Goal: Task Accomplishment & Management: Use online tool/utility

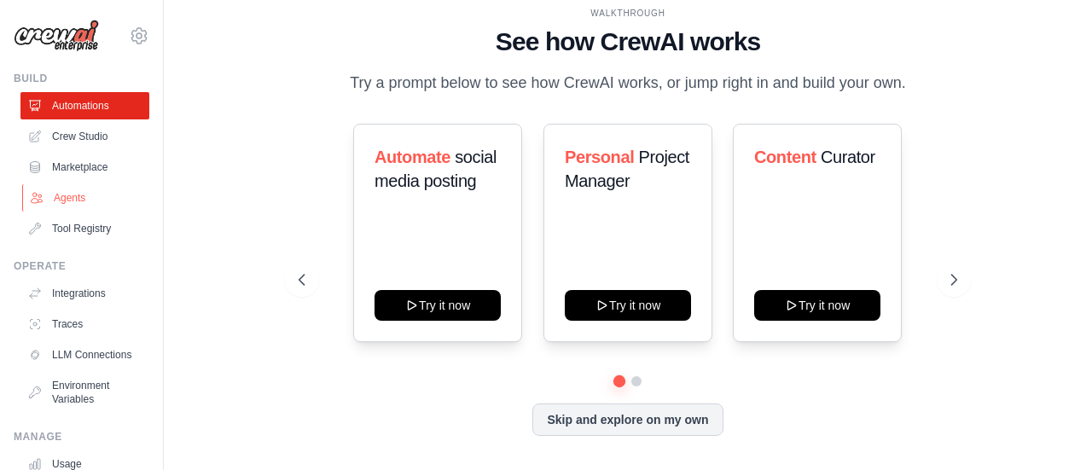
click at [97, 200] on link "Agents" at bounding box center [86, 197] width 129 height 27
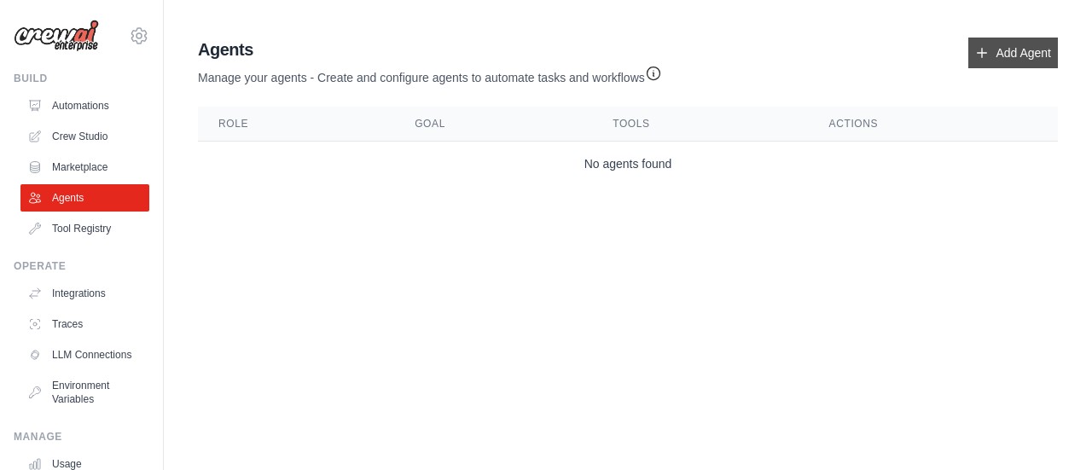
click at [993, 60] on link "Add Agent" at bounding box center [1013, 53] width 90 height 31
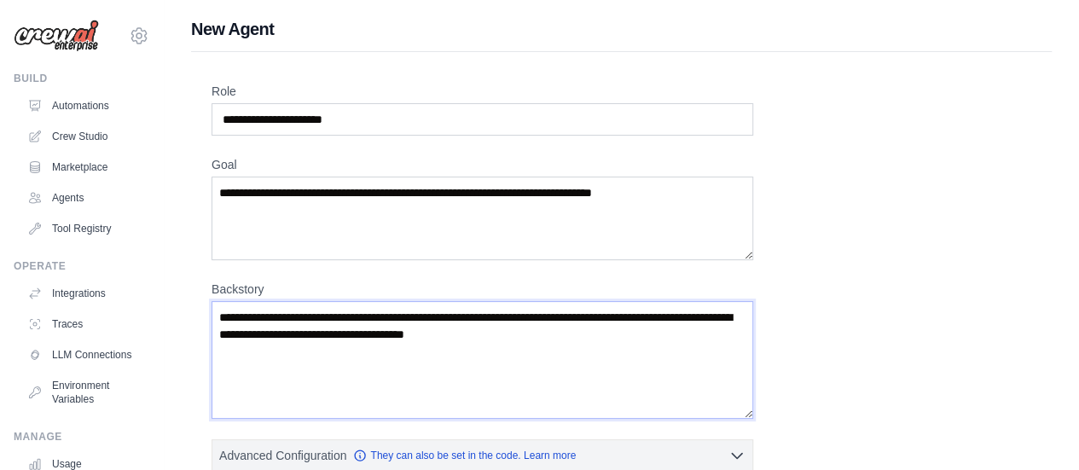
drag, startPoint x: 325, startPoint y: 337, endPoint x: 414, endPoint y: 330, distance: 89.8
click at [413, 331] on textarea "Backstory" at bounding box center [482, 360] width 542 height 118
click at [414, 330] on textarea "Backstory" at bounding box center [482, 360] width 542 height 118
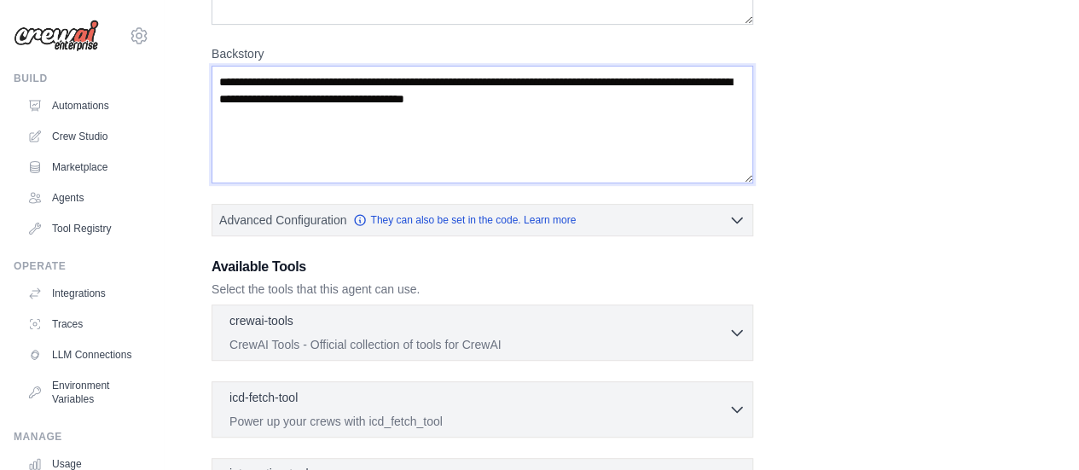
scroll to position [341, 0]
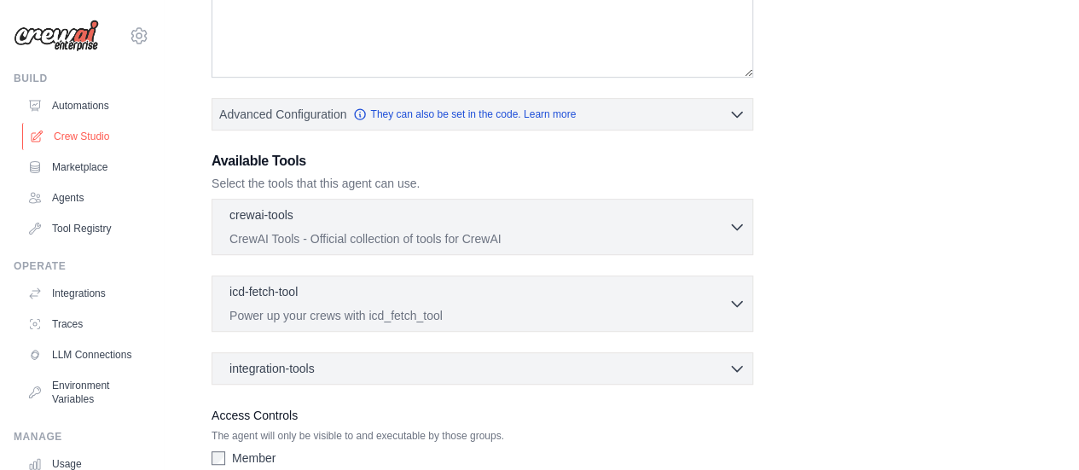
click at [79, 133] on link "Crew Studio" at bounding box center [86, 136] width 129 height 27
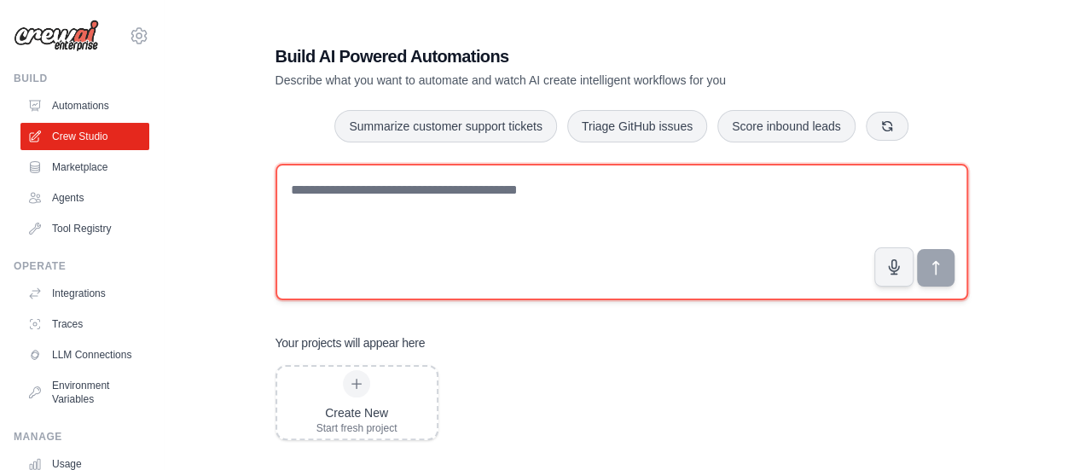
click at [361, 177] on textarea at bounding box center [621, 232] width 692 height 136
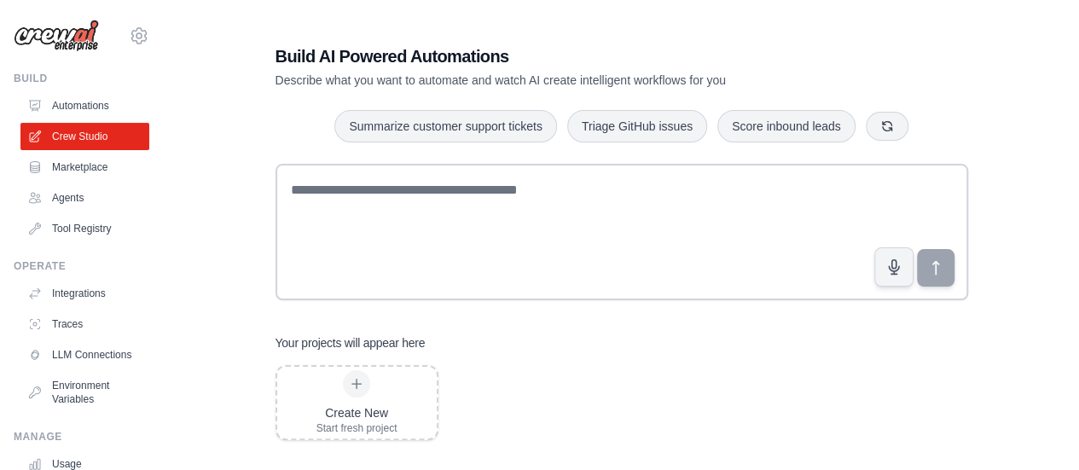
click at [373, 142] on div "Summarize customer support tickets Triage GitHub issues Score inbound leads" at bounding box center [621, 126] width 692 height 34
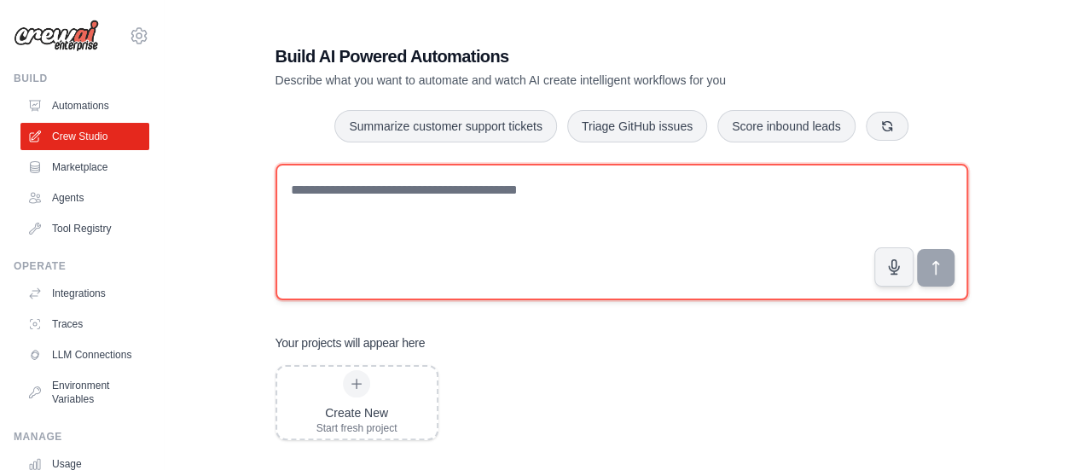
drag, startPoint x: 316, startPoint y: 194, endPoint x: 322, endPoint y: 183, distance: 12.3
click at [316, 192] on textarea at bounding box center [621, 232] width 692 height 136
click at [323, 185] on textarea at bounding box center [621, 232] width 692 height 136
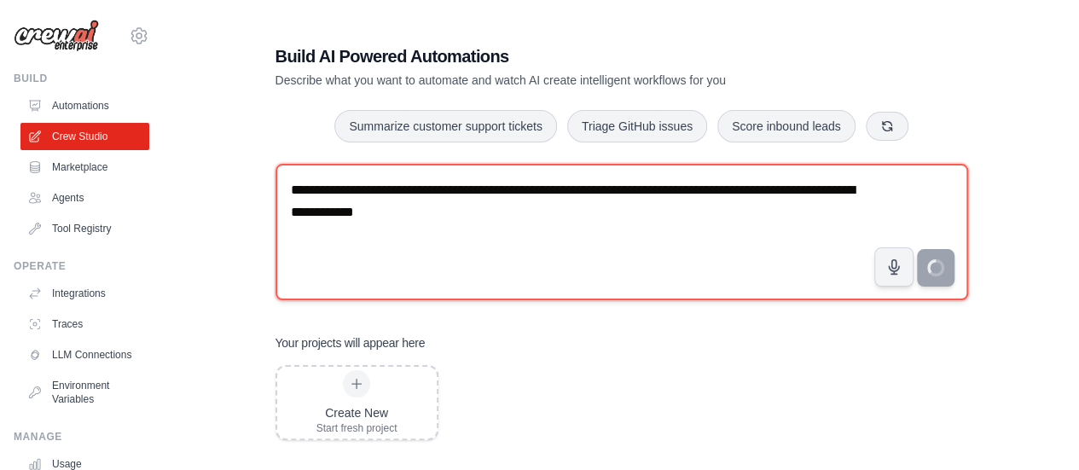
type textarea "**********"
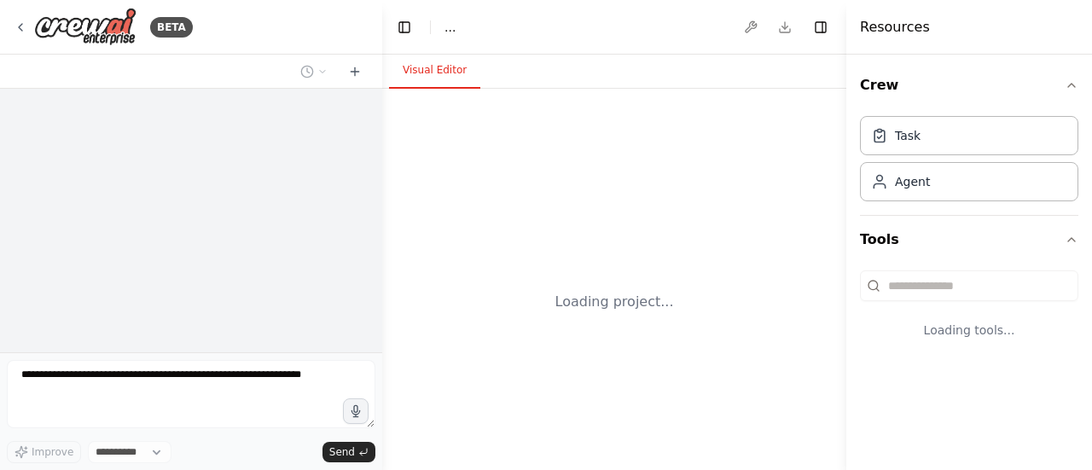
select select "****"
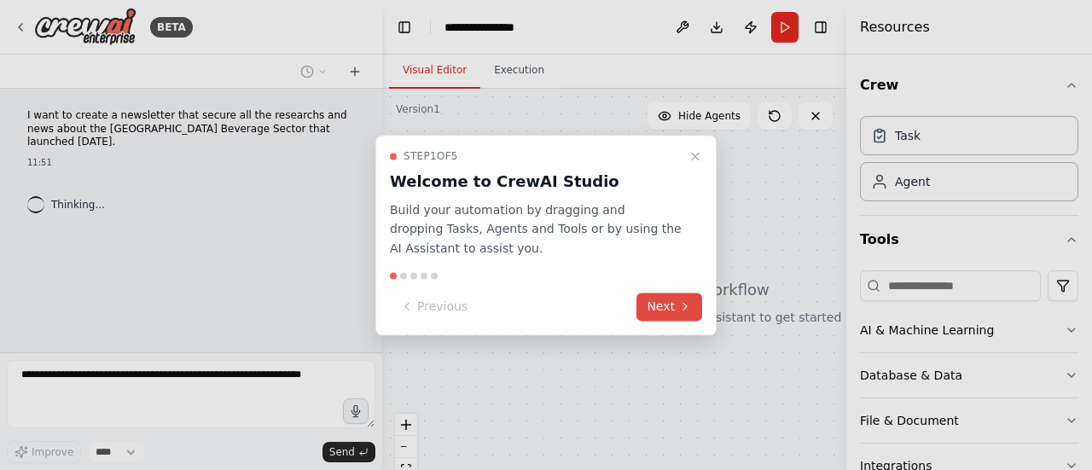
click at [656, 300] on button "Next" at bounding box center [669, 307] width 66 height 28
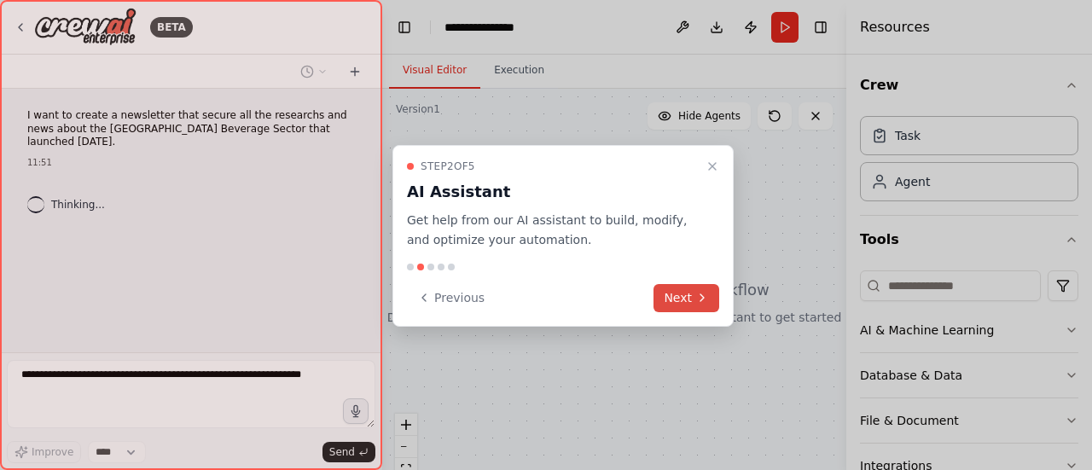
click at [663, 298] on button "Next" at bounding box center [686, 298] width 66 height 28
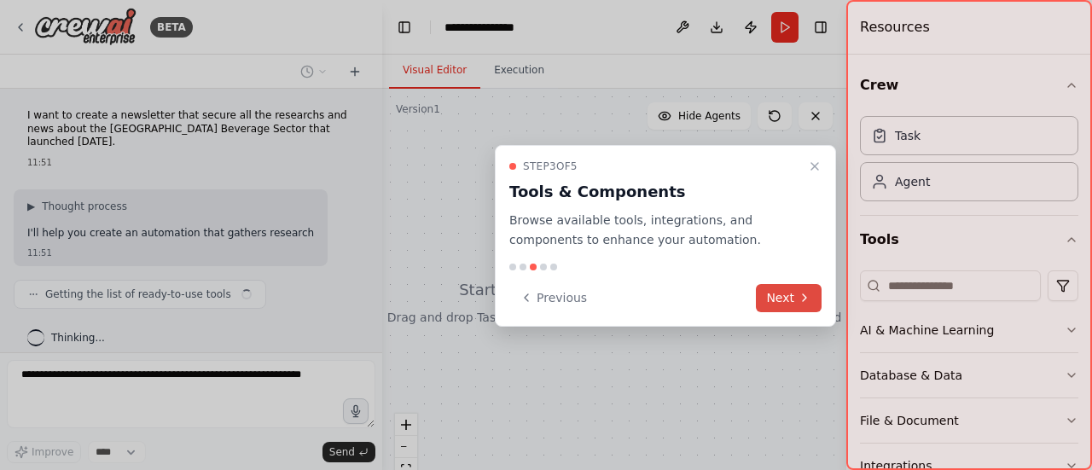
click at [785, 289] on button "Next" at bounding box center [789, 298] width 66 height 28
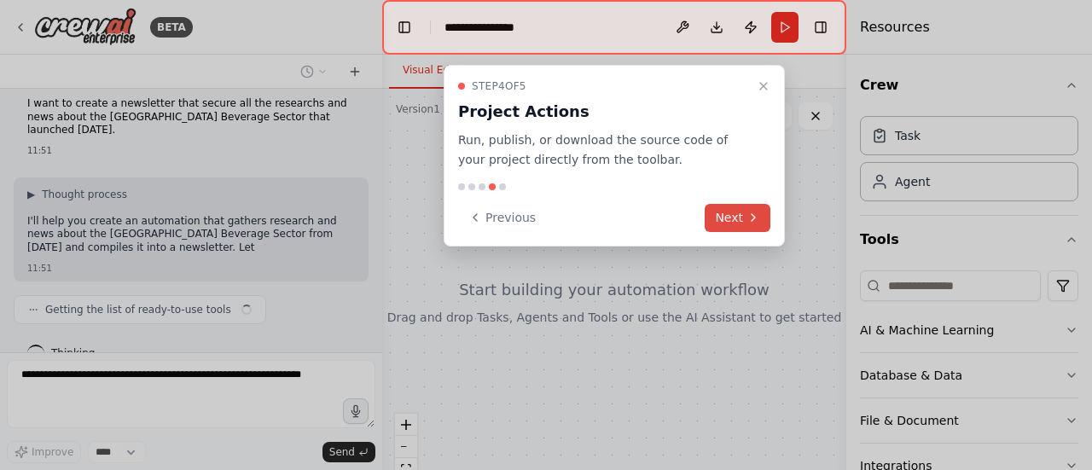
scroll to position [25, 0]
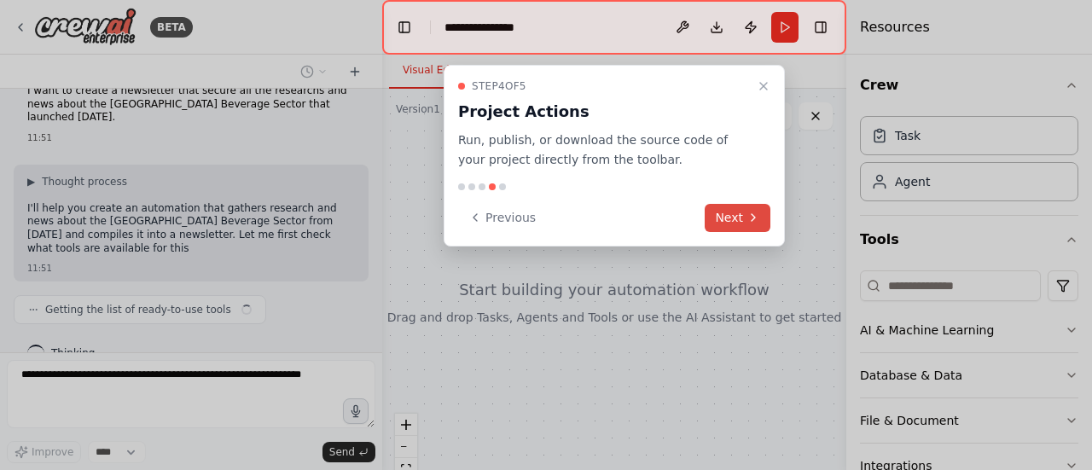
click at [747, 218] on icon at bounding box center [753, 218] width 14 height 14
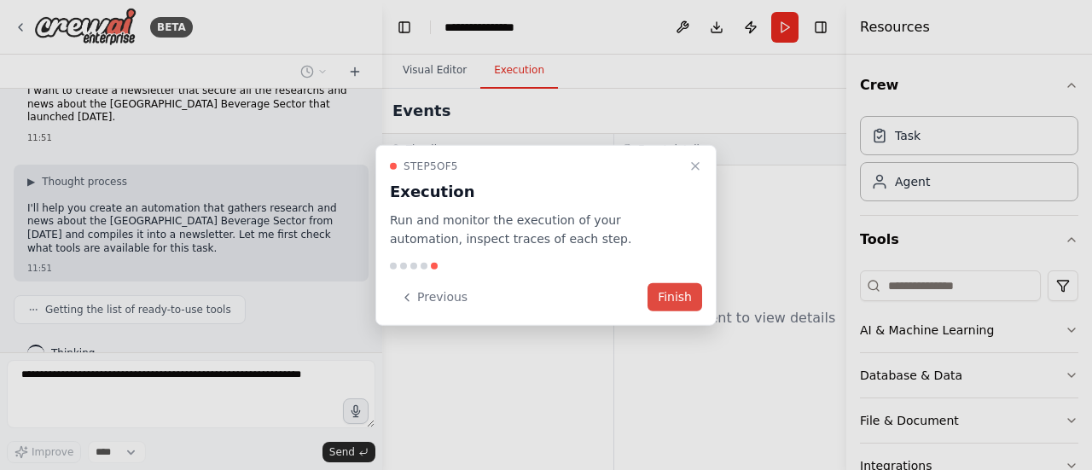
click at [697, 301] on button "Finish" at bounding box center [674, 297] width 55 height 28
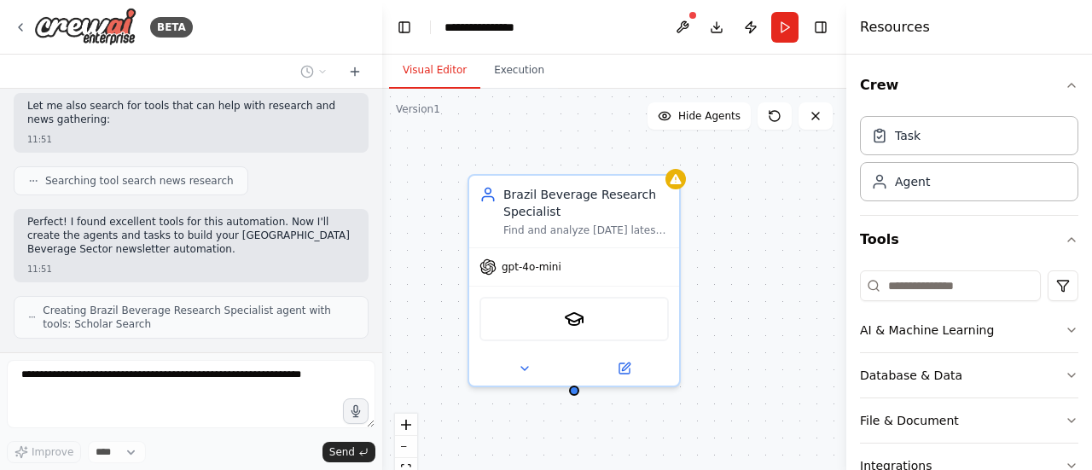
scroll to position [283, 0]
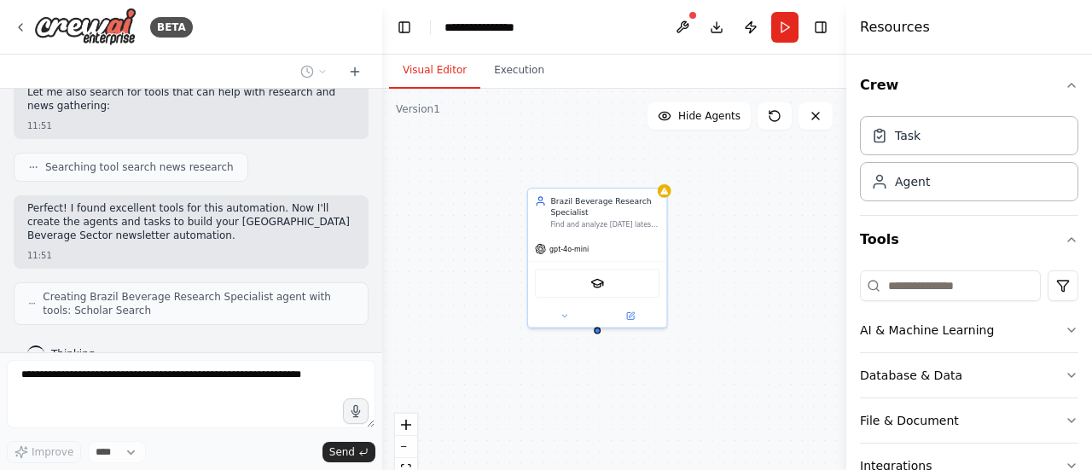
drag, startPoint x: 785, startPoint y: 202, endPoint x: 745, endPoint y: 194, distance: 41.0
click at [745, 194] on div "Brazil Beverage Research Specialist Find and analyze today's latest academic re…" at bounding box center [614, 302] width 464 height 426
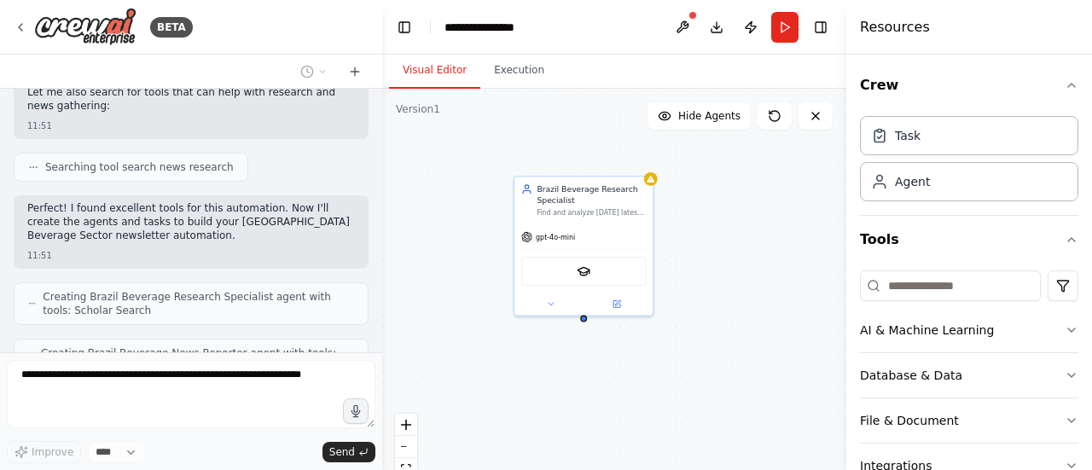
scroll to position [339, 0]
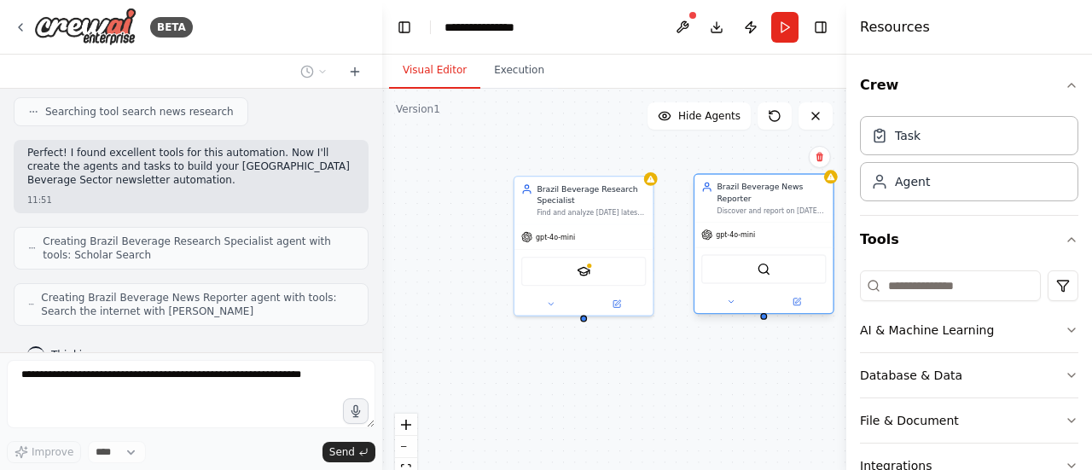
click at [776, 222] on div "Brazil Beverage News Reporter Discover and report on today's breaking news, ind…" at bounding box center [763, 243] width 141 height 141
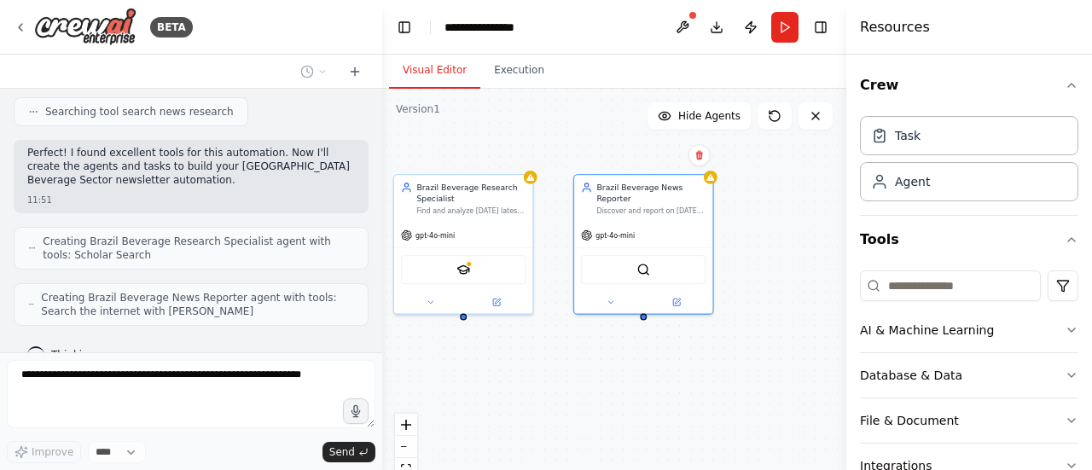
drag, startPoint x: 630, startPoint y: 156, endPoint x: 489, endPoint y: 151, distance: 140.8
click at [489, 151] on div "Brazil Beverage Research Specialist Find and analyze today's latest academic re…" at bounding box center [614, 302] width 464 height 426
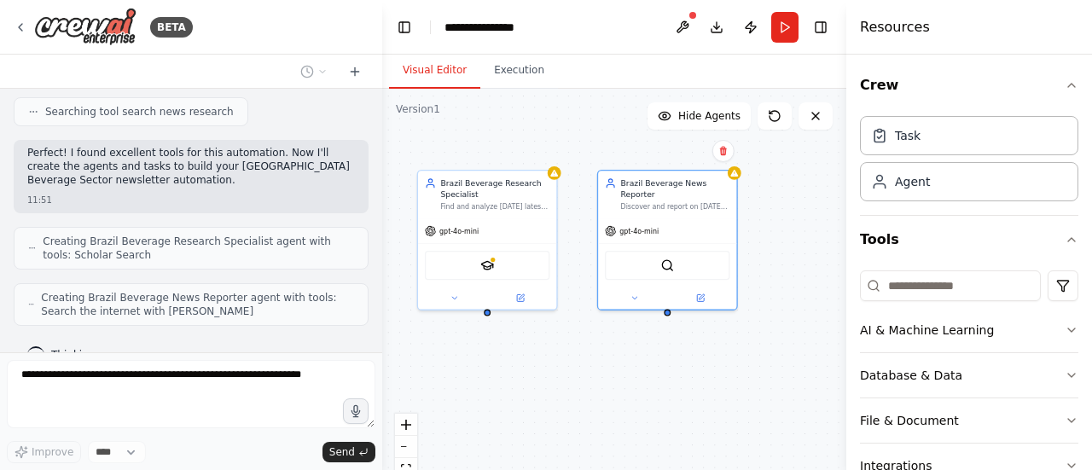
drag, startPoint x: 495, startPoint y: 152, endPoint x: 539, endPoint y: 150, distance: 43.5
click at [539, 150] on div "Brazil Beverage Research Specialist Find and analyze today's latest academic re…" at bounding box center [614, 302] width 464 height 426
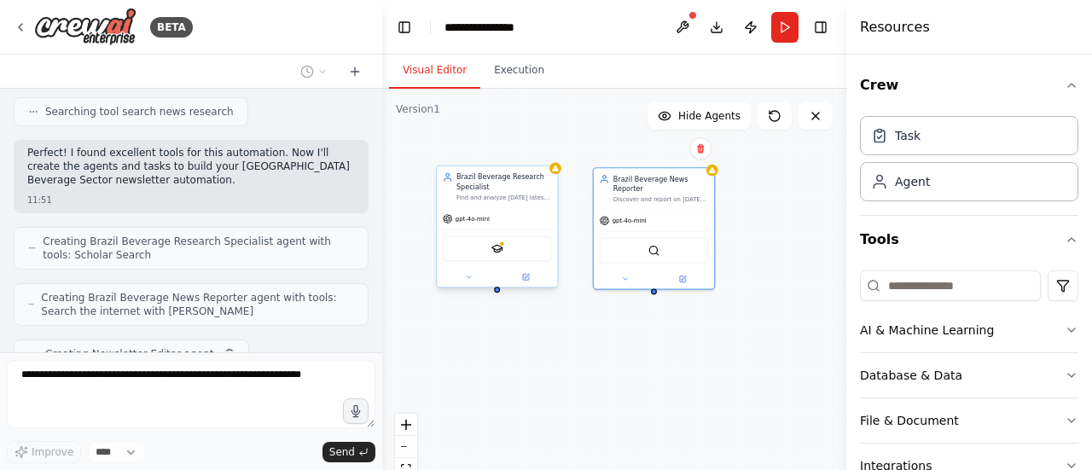
scroll to position [380, 0]
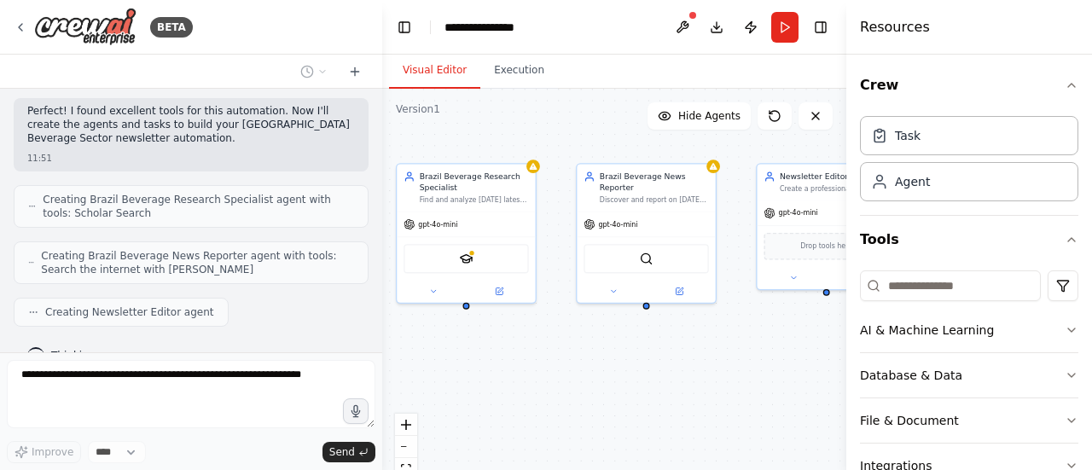
drag, startPoint x: 537, startPoint y: 154, endPoint x: 511, endPoint y: 153, distance: 26.5
click at [511, 153] on div "Brazil Beverage Research Specialist Find and analyze today's latest academic re…" at bounding box center [614, 302] width 464 height 426
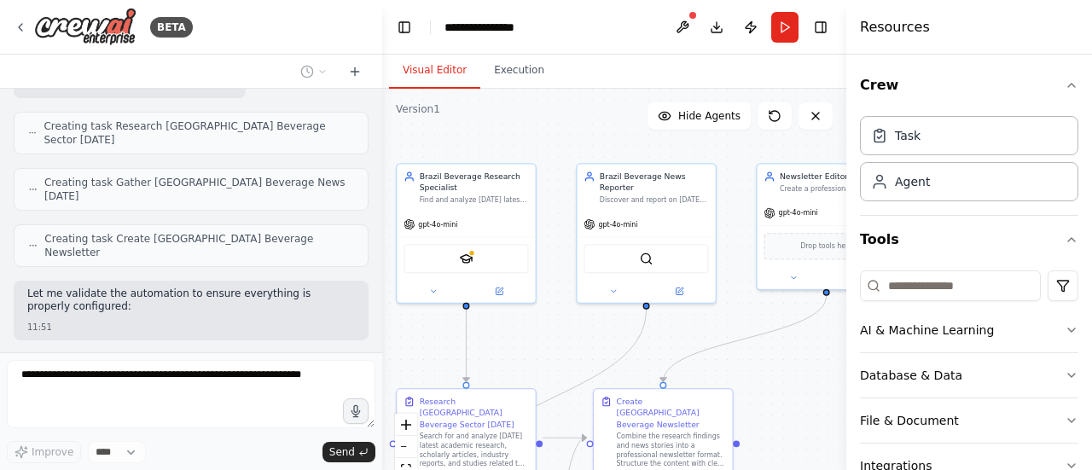
scroll to position [682, 0]
